Goal: Task Accomplishment & Management: Use online tool/utility

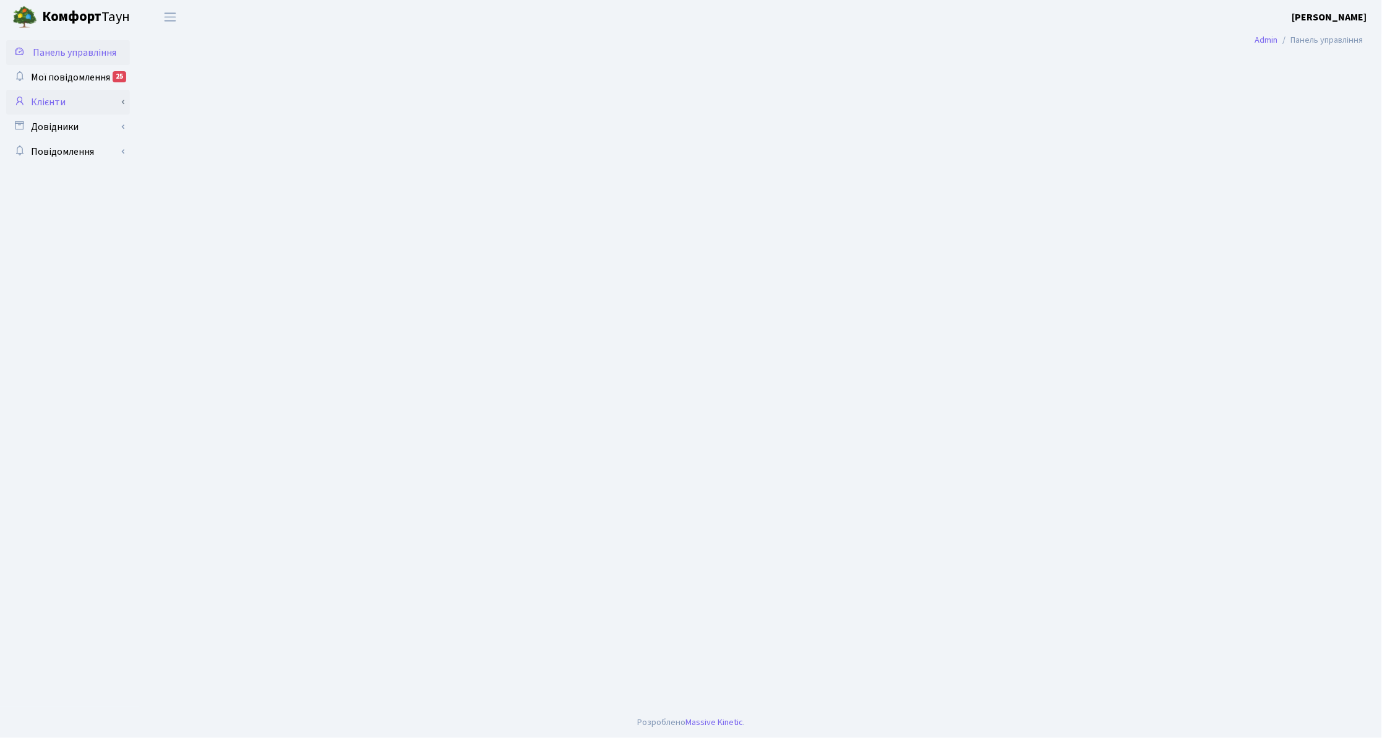
click at [61, 105] on link "Клієнти" at bounding box center [68, 102] width 124 height 25
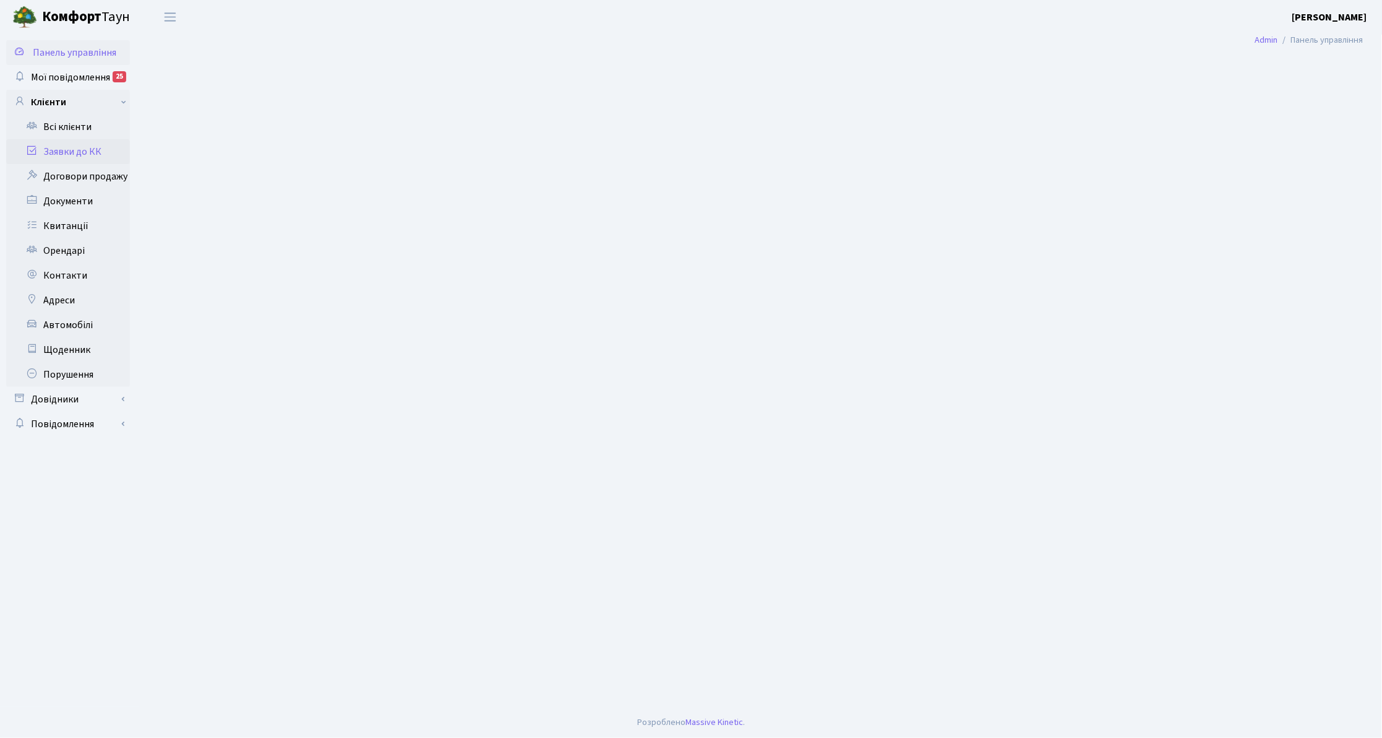
click at [93, 160] on link "Заявки до КК" at bounding box center [68, 151] width 124 height 25
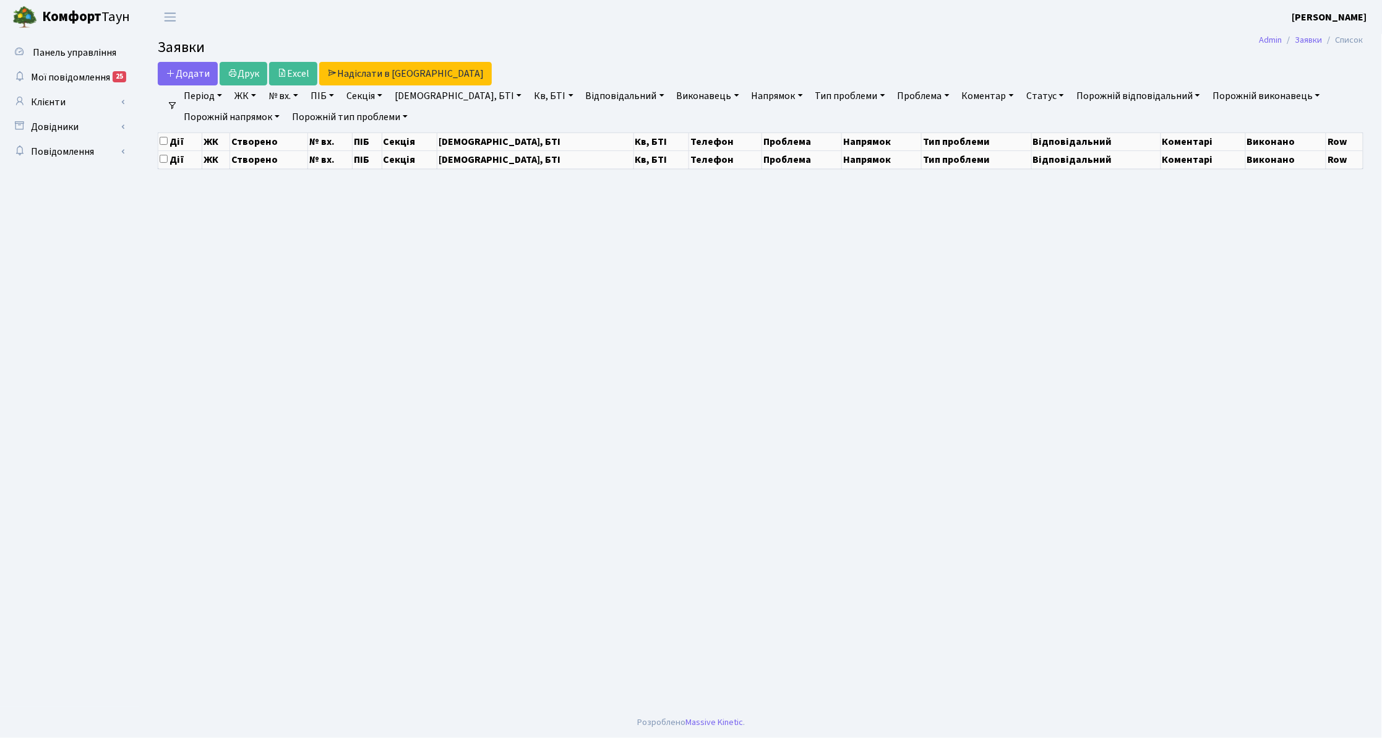
select select "25"
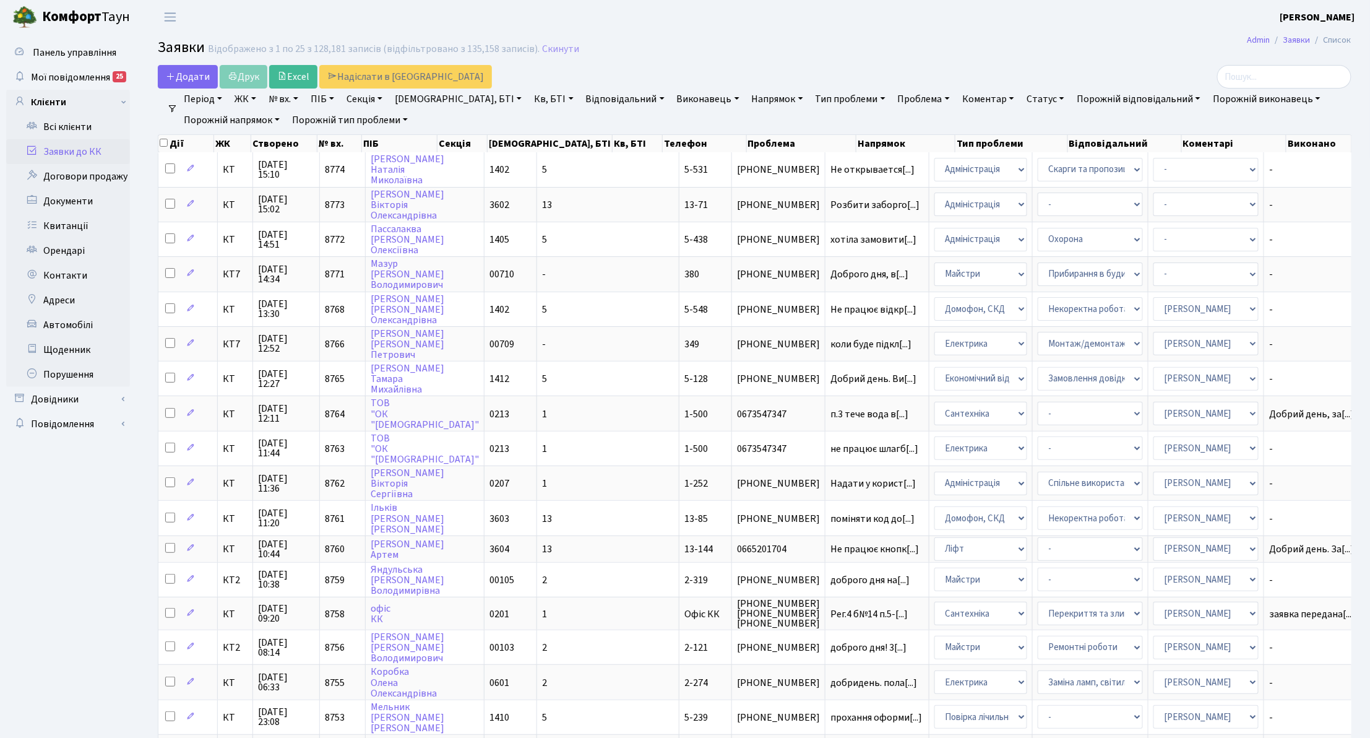
click at [747, 97] on link "Напрямок" at bounding box center [777, 98] width 61 height 21
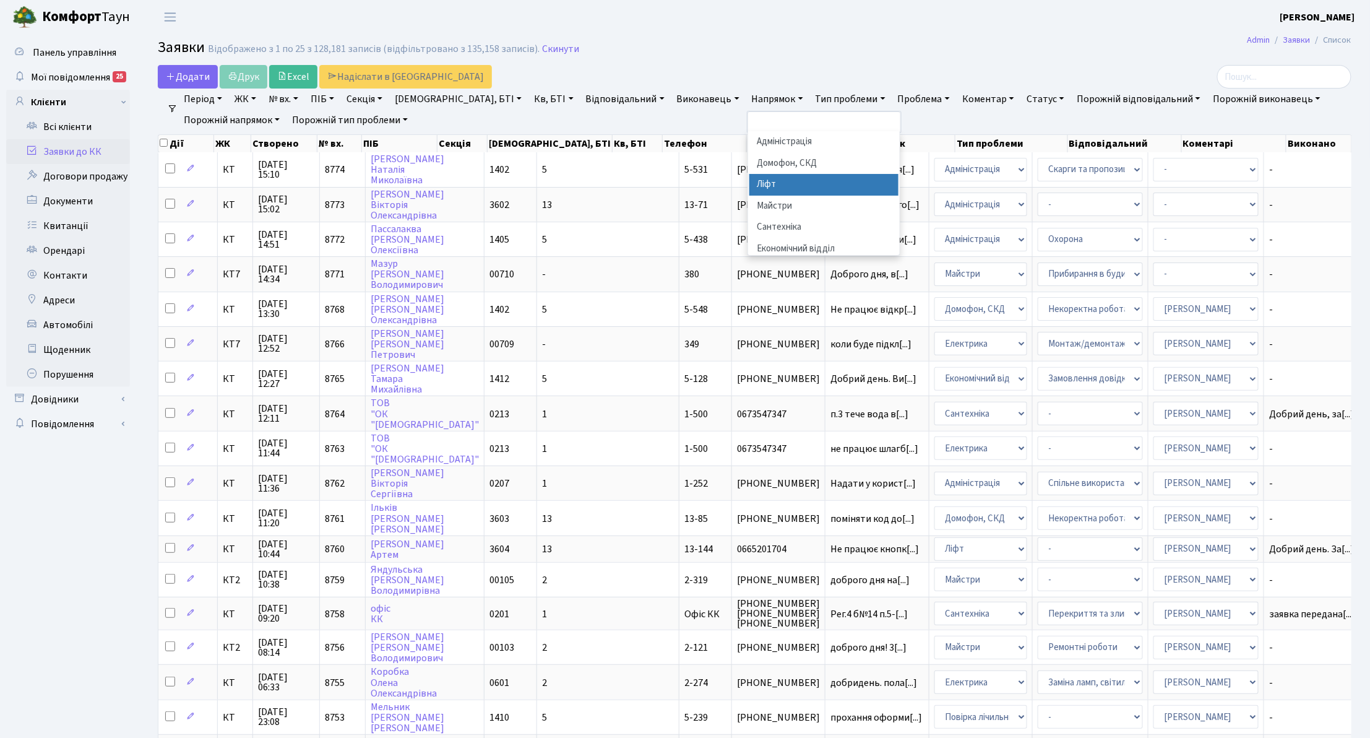
click at [749, 187] on li "Ліфт" at bounding box center [823, 185] width 149 height 22
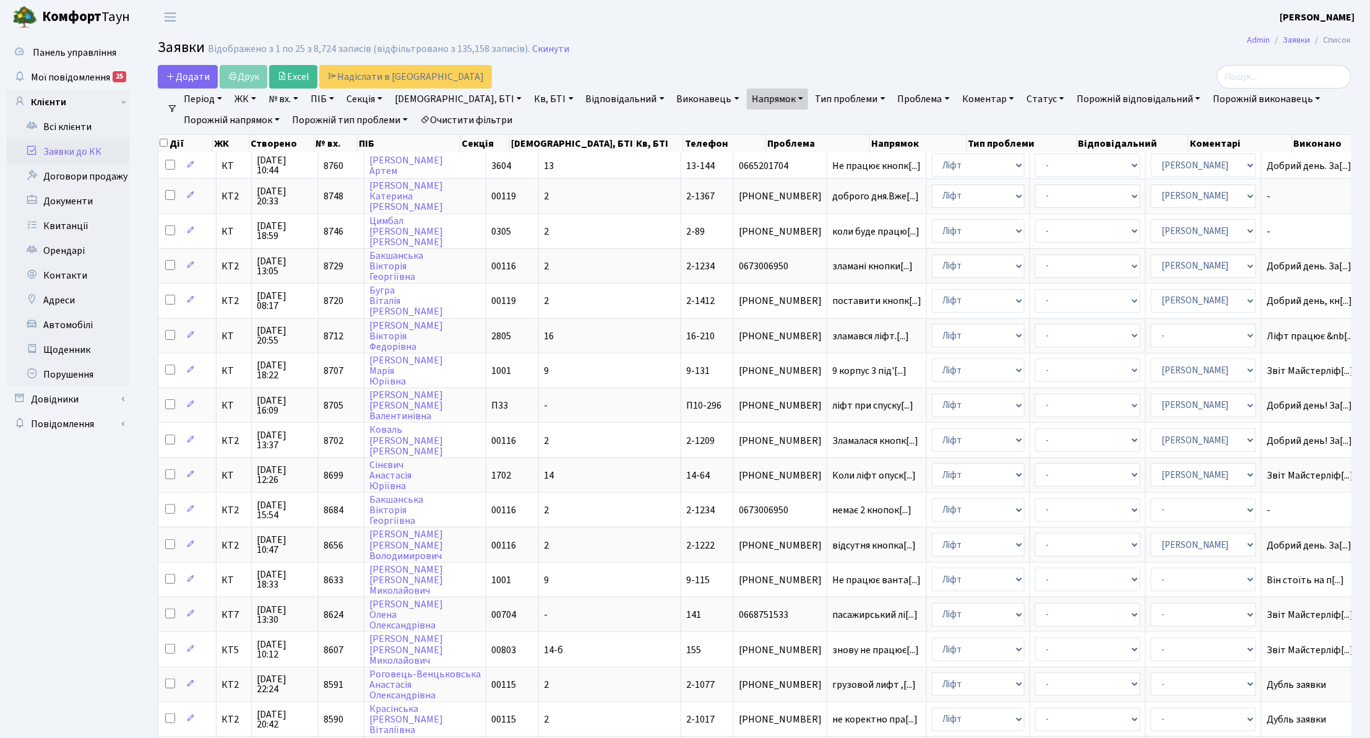
click at [1022, 106] on link "Статус" at bounding box center [1046, 98] width 48 height 21
click at [1022, 181] on link "Не виконано" at bounding box center [1071, 174] width 98 height 19
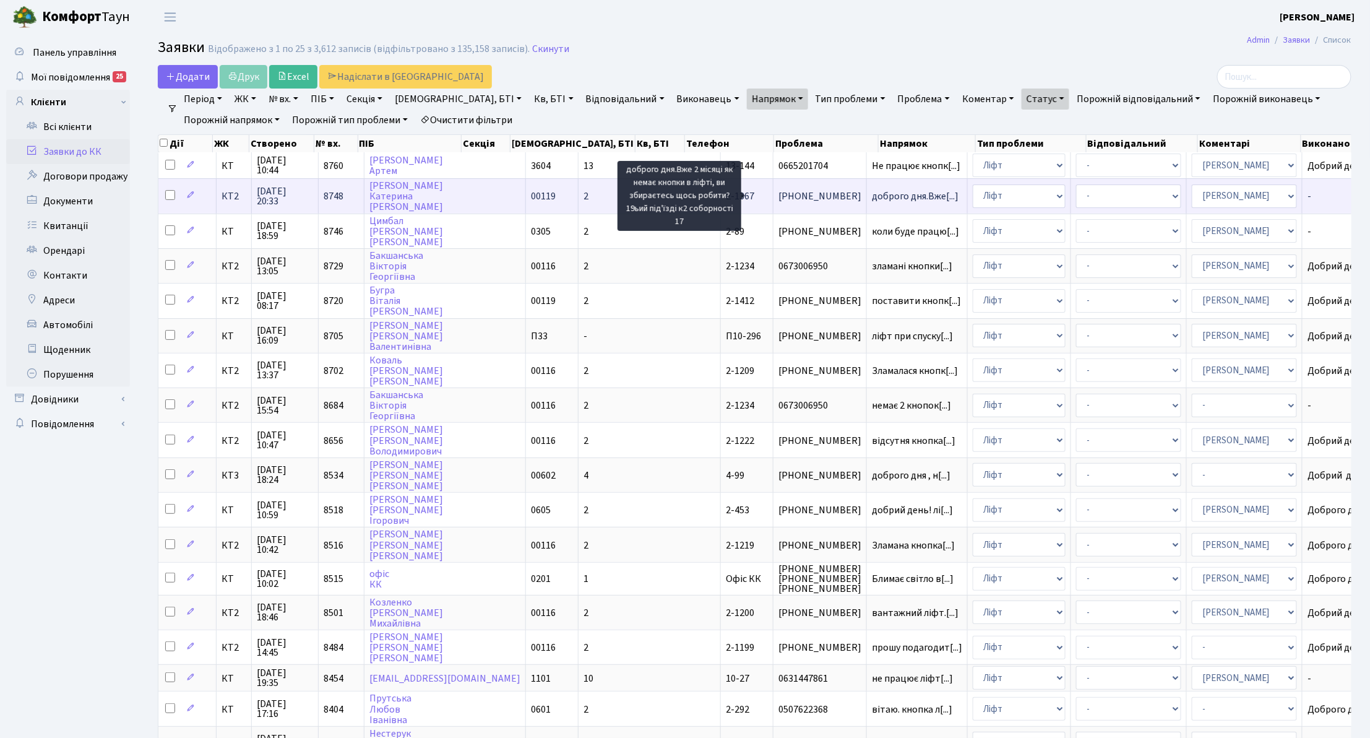
click at [872, 194] on span "доброго дня.Вже[...]" at bounding box center [915, 196] width 87 height 14
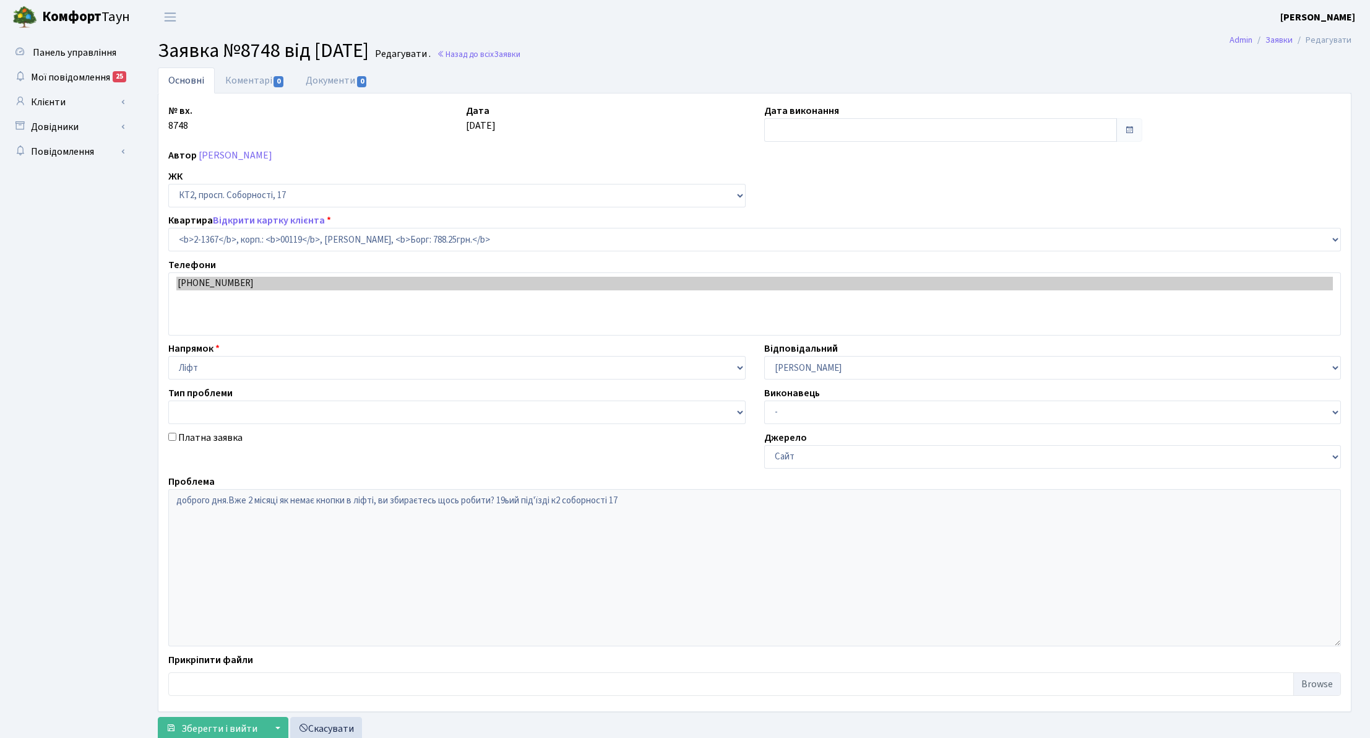
select select "12982"
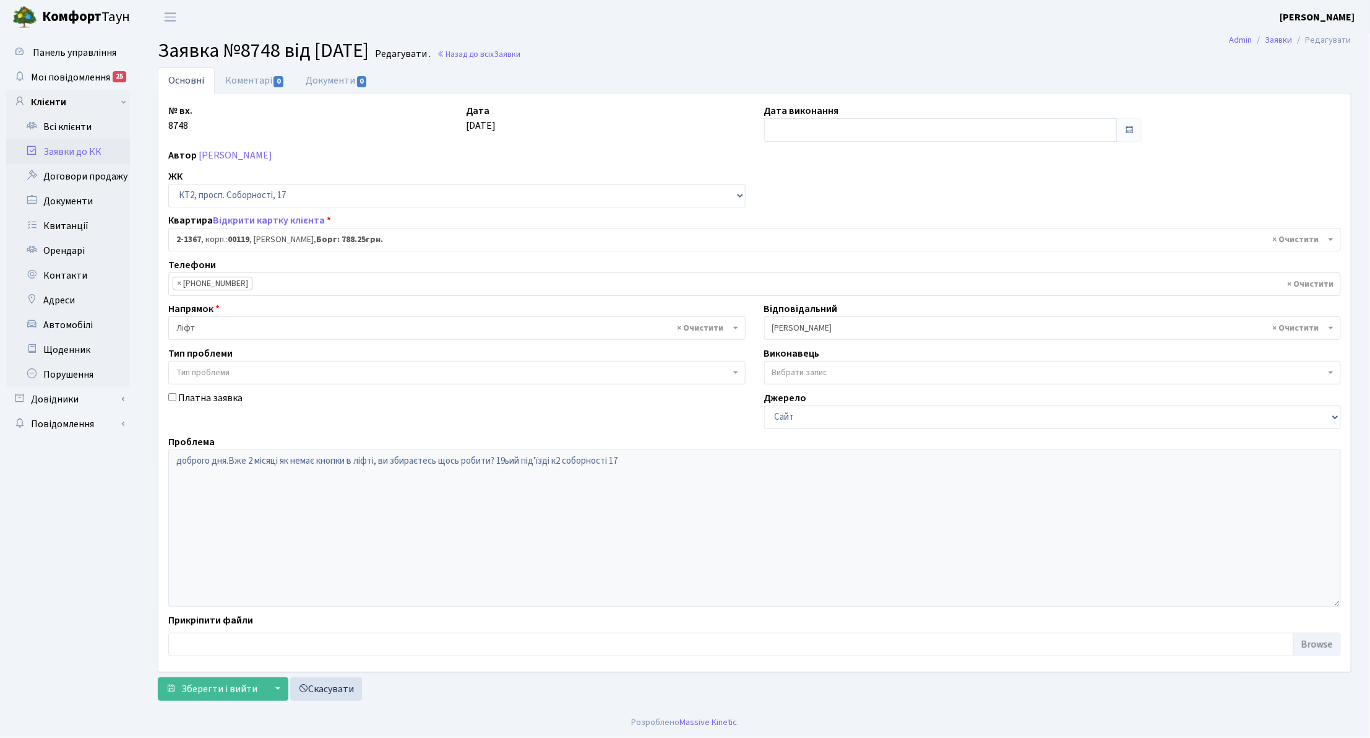
click at [62, 151] on link "Заявки до КК" at bounding box center [68, 151] width 124 height 25
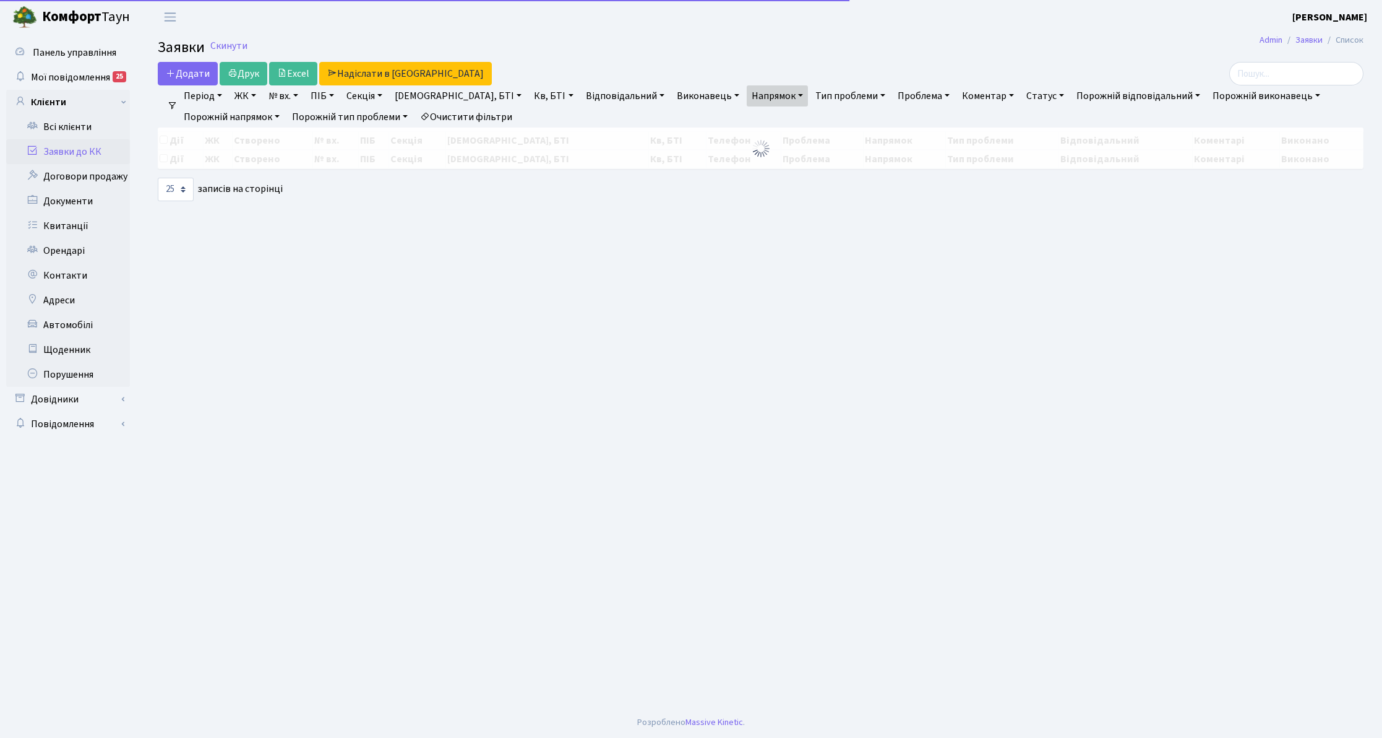
select select "25"
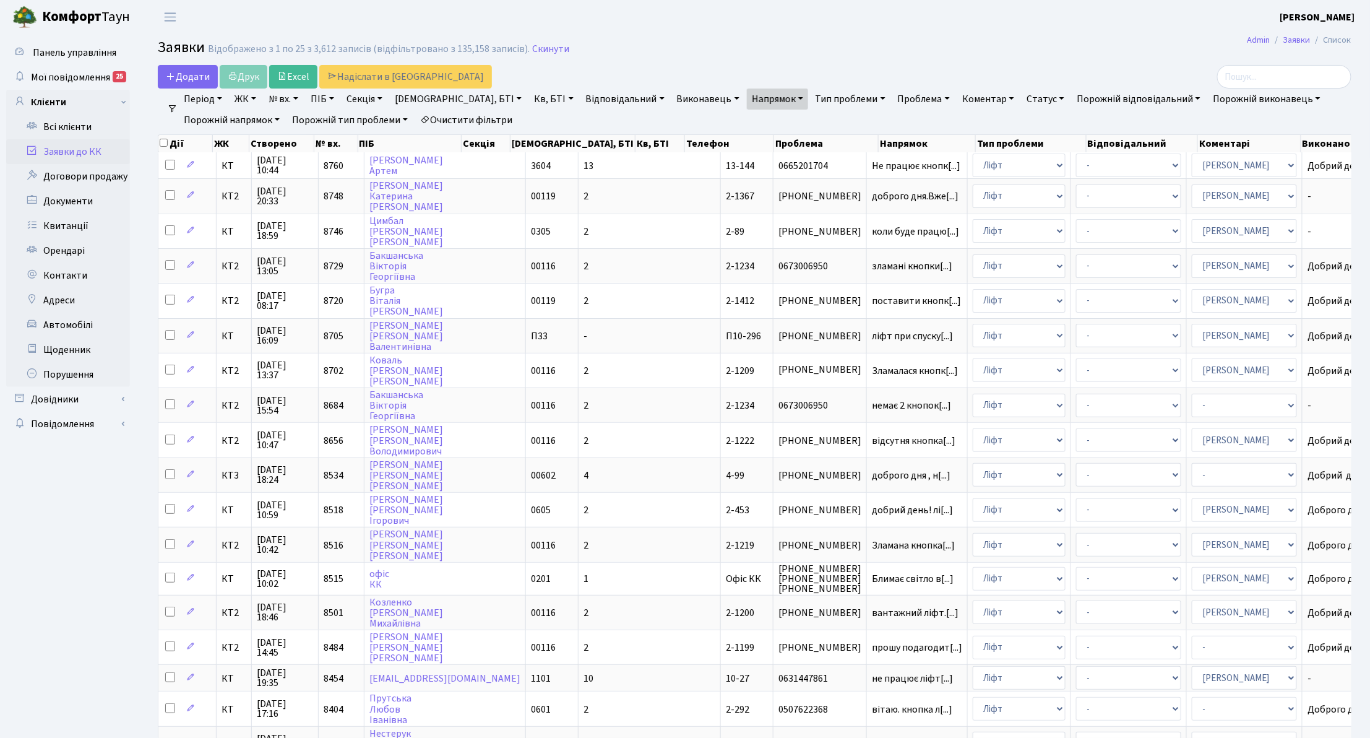
click at [376, 102] on link "Секція" at bounding box center [365, 98] width 46 height 21
type input "00119"
